Goal: Task Accomplishment & Management: Manage account settings

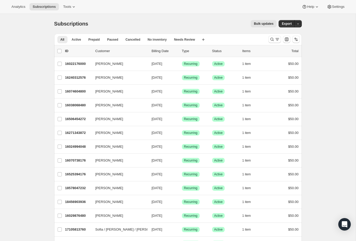
click at [268, 41] on button "Search and filter results" at bounding box center [274, 39] width 13 height 7
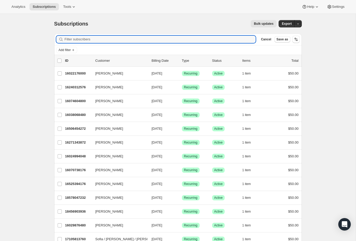
click at [164, 36] on input "Filter subscribers" at bounding box center [160, 39] width 191 height 7
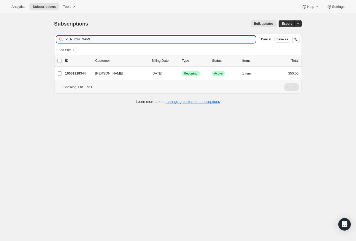
type input "[PERSON_NAME]"
click at [77, 73] on p "16051929344" at bounding box center [78, 73] width 26 height 5
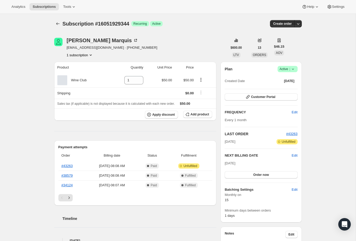
click at [301, 24] on button "button" at bounding box center [297, 23] width 7 height 7
click at [292, 67] on icon at bounding box center [292, 68] width 5 height 5
click at [297, 79] on span "Pause subscription" at bounding box center [284, 79] width 29 height 4
